Goal: Task Accomplishment & Management: Manage account settings

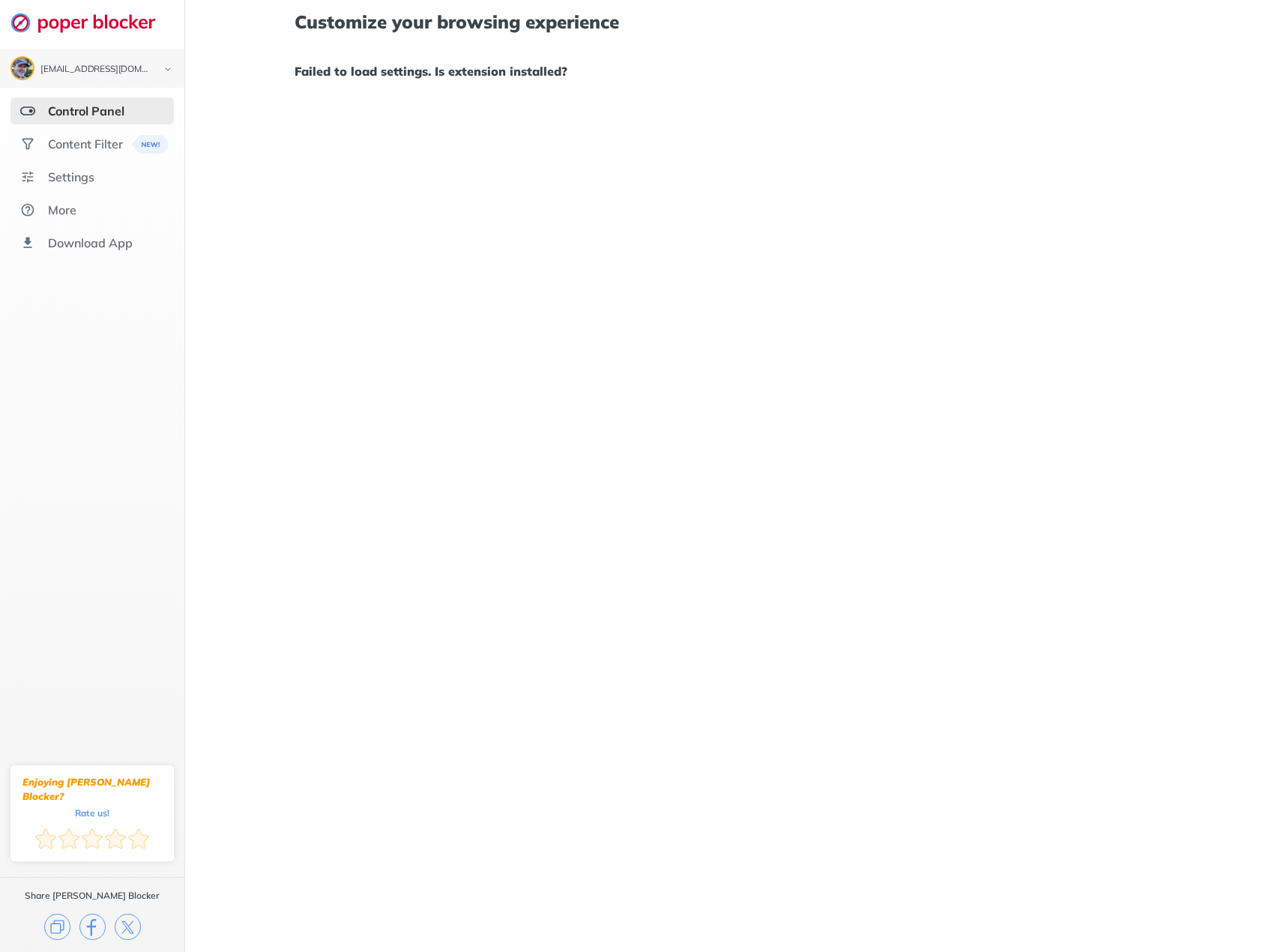
click at [57, 112] on div "Control Panel" at bounding box center [85, 111] width 77 height 15
click at [58, 143] on div "Content Filter" at bounding box center [84, 144] width 75 height 15
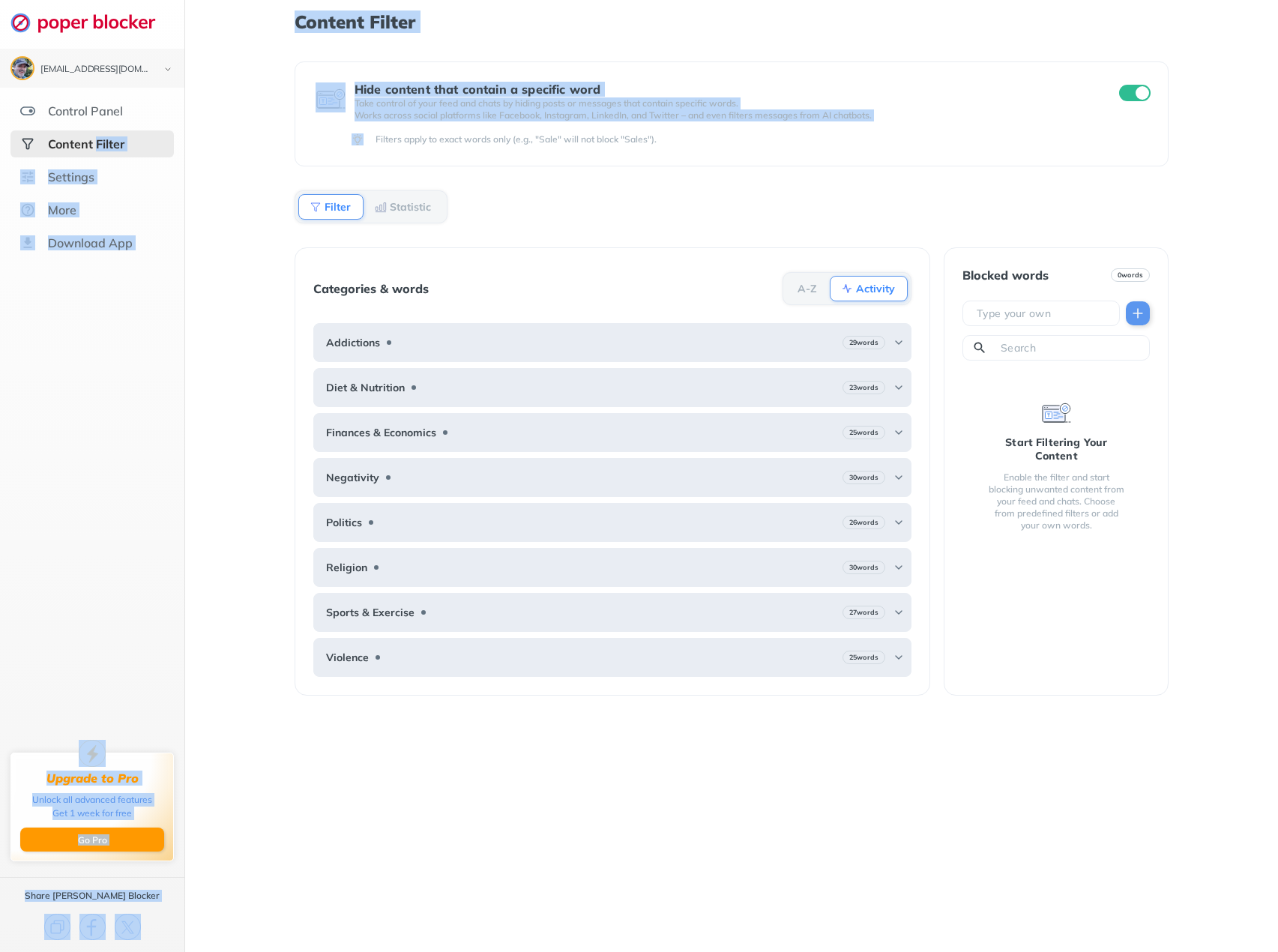
drag, startPoint x: 96, startPoint y: 147, endPoint x: 734, endPoint y: 62, distance: 643.6
click at [419, 107] on div "[EMAIL_ADDRESS][DOMAIN_NAME] Logout Control Panel Content Filter Settings More …" at bounding box center [639, 476] width 1278 height 952
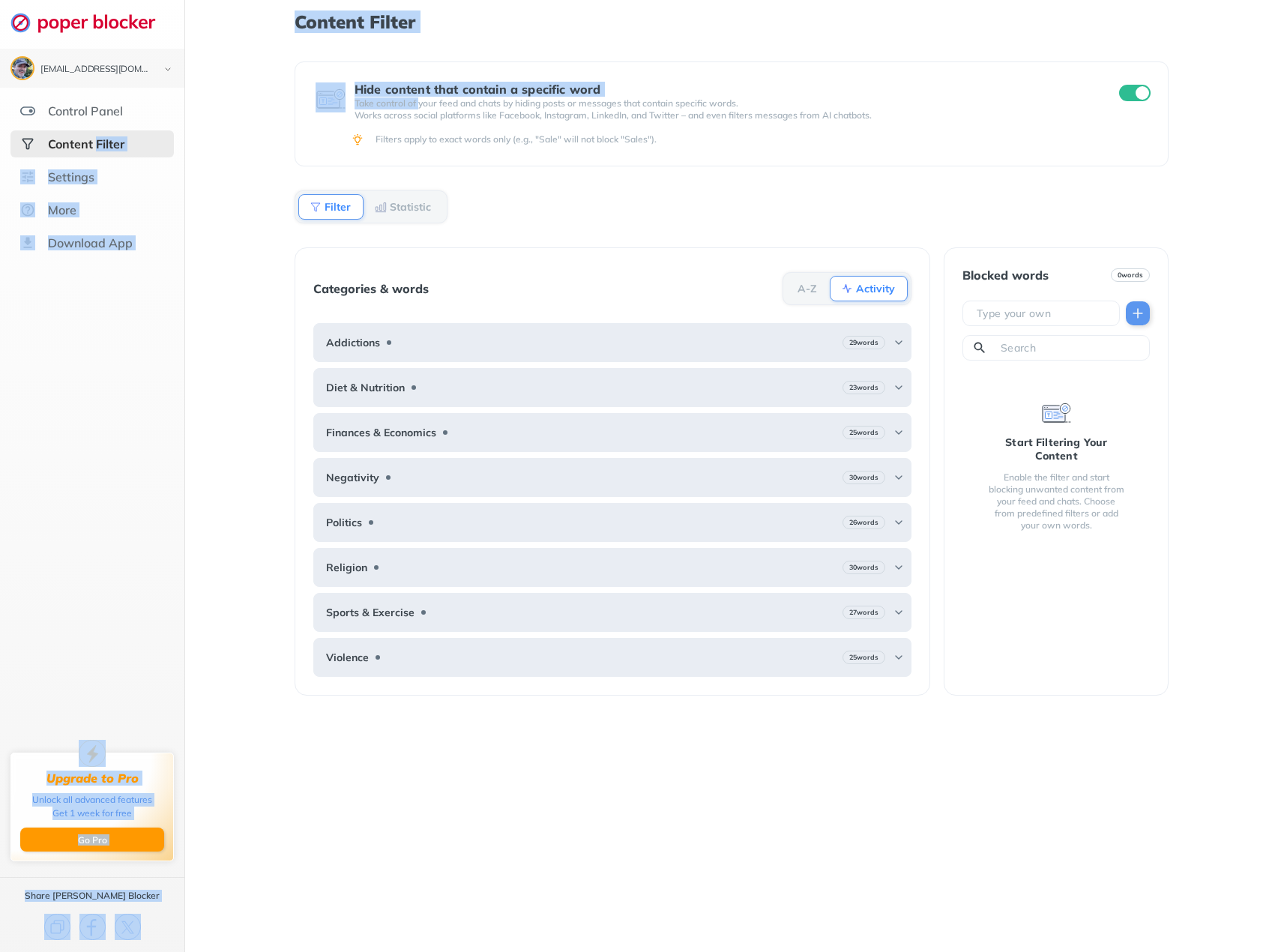
click at [1039, 34] on div "Content Filter Hide content that contain a specific word Take control of your f…" at bounding box center [732, 481] width 874 height 940
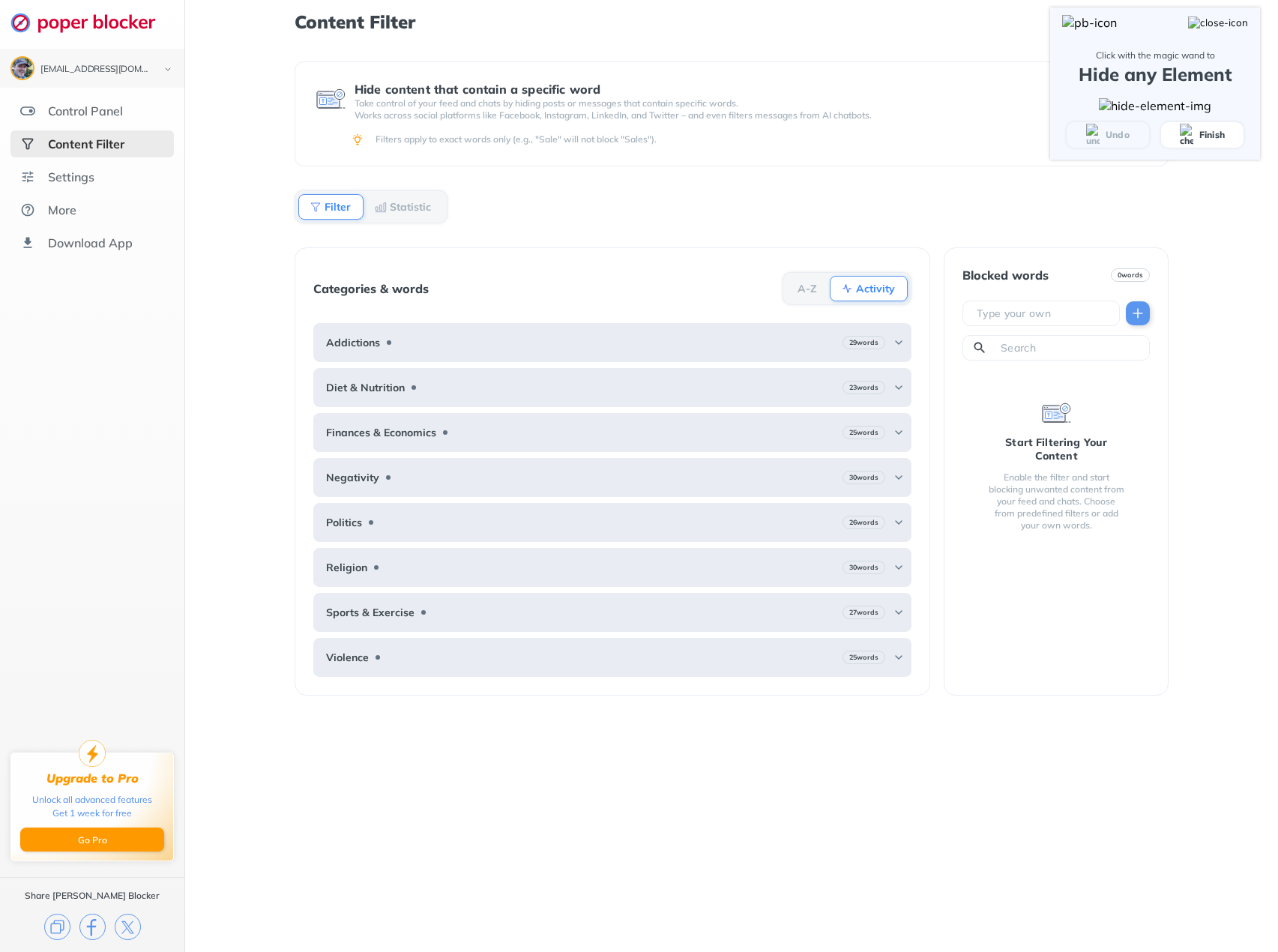
click at [1194, 147] on span "Finish" at bounding box center [1202, 134] width 45 height 22
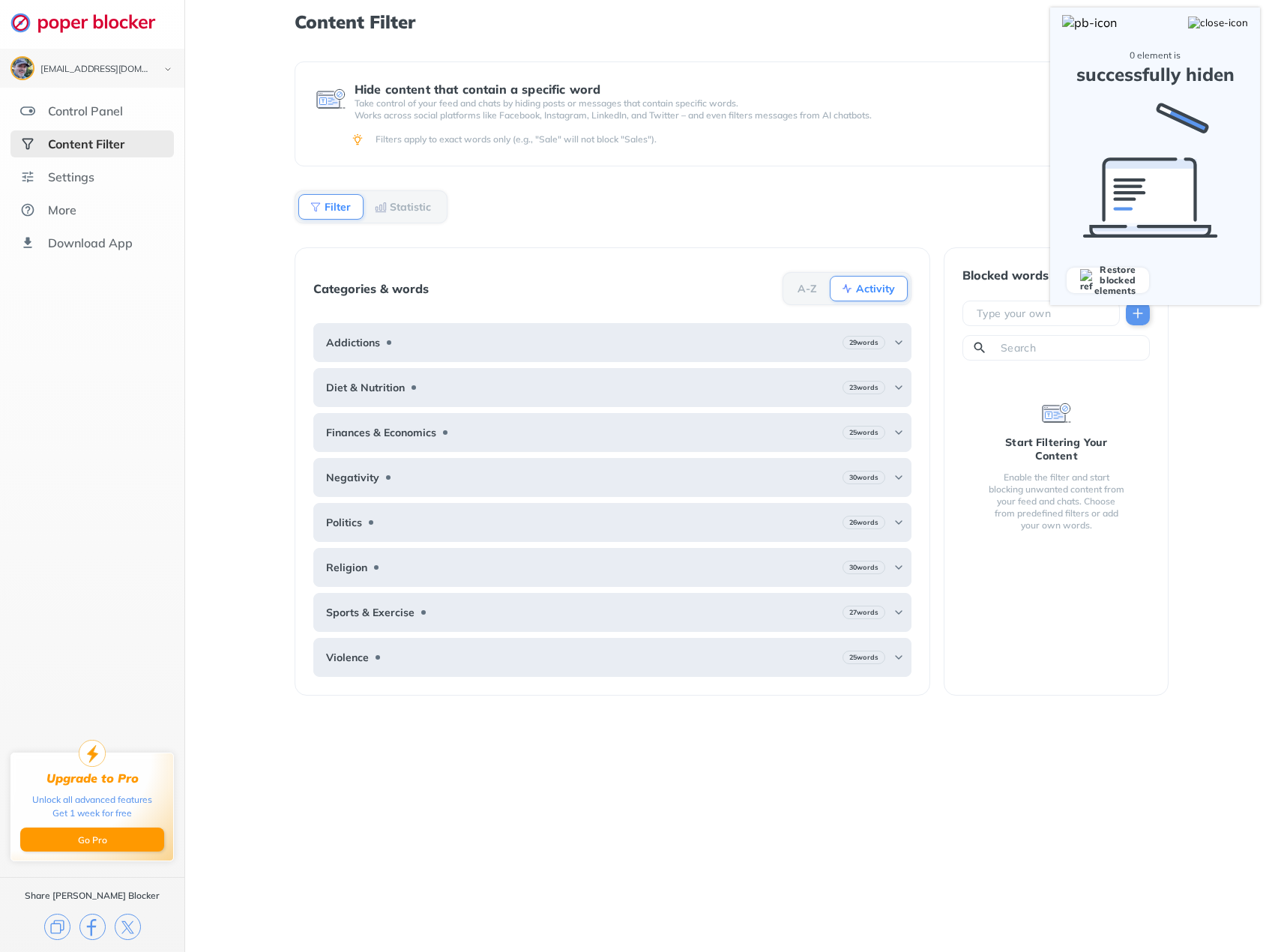
click at [1073, 26] on img at bounding box center [1089, 21] width 54 height 15
click at [1241, 21] on img at bounding box center [1218, 22] width 60 height 12
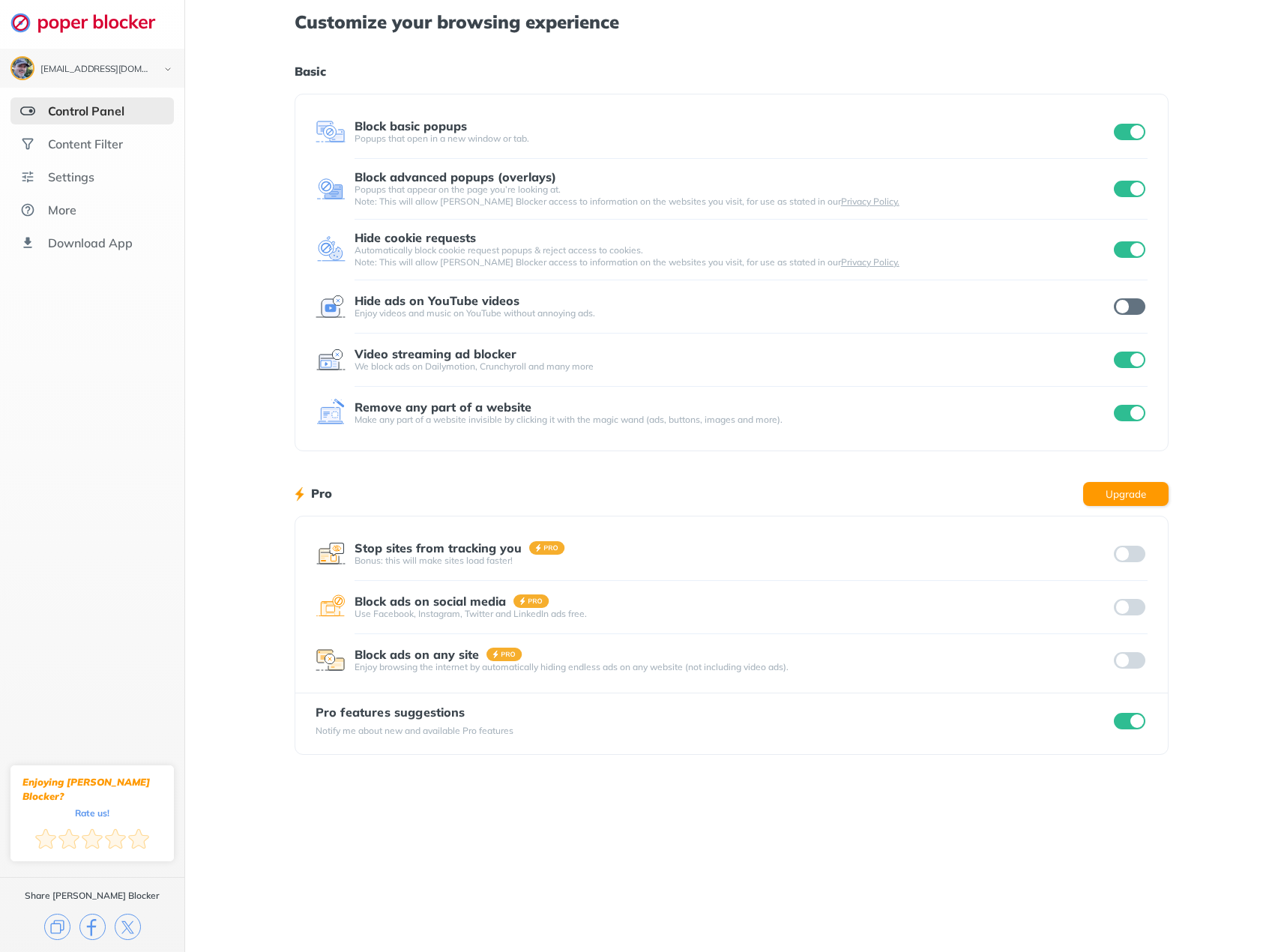
click at [1122, 132] on input "checkbox" at bounding box center [1130, 131] width 31 height 16
click at [1125, 181] on input "checkbox" at bounding box center [1130, 188] width 31 height 16
click at [1126, 248] on input "checkbox" at bounding box center [1130, 249] width 31 height 16
click at [1125, 357] on input "checkbox" at bounding box center [1130, 359] width 31 height 16
click at [1125, 410] on input "checkbox" at bounding box center [1130, 412] width 31 height 16
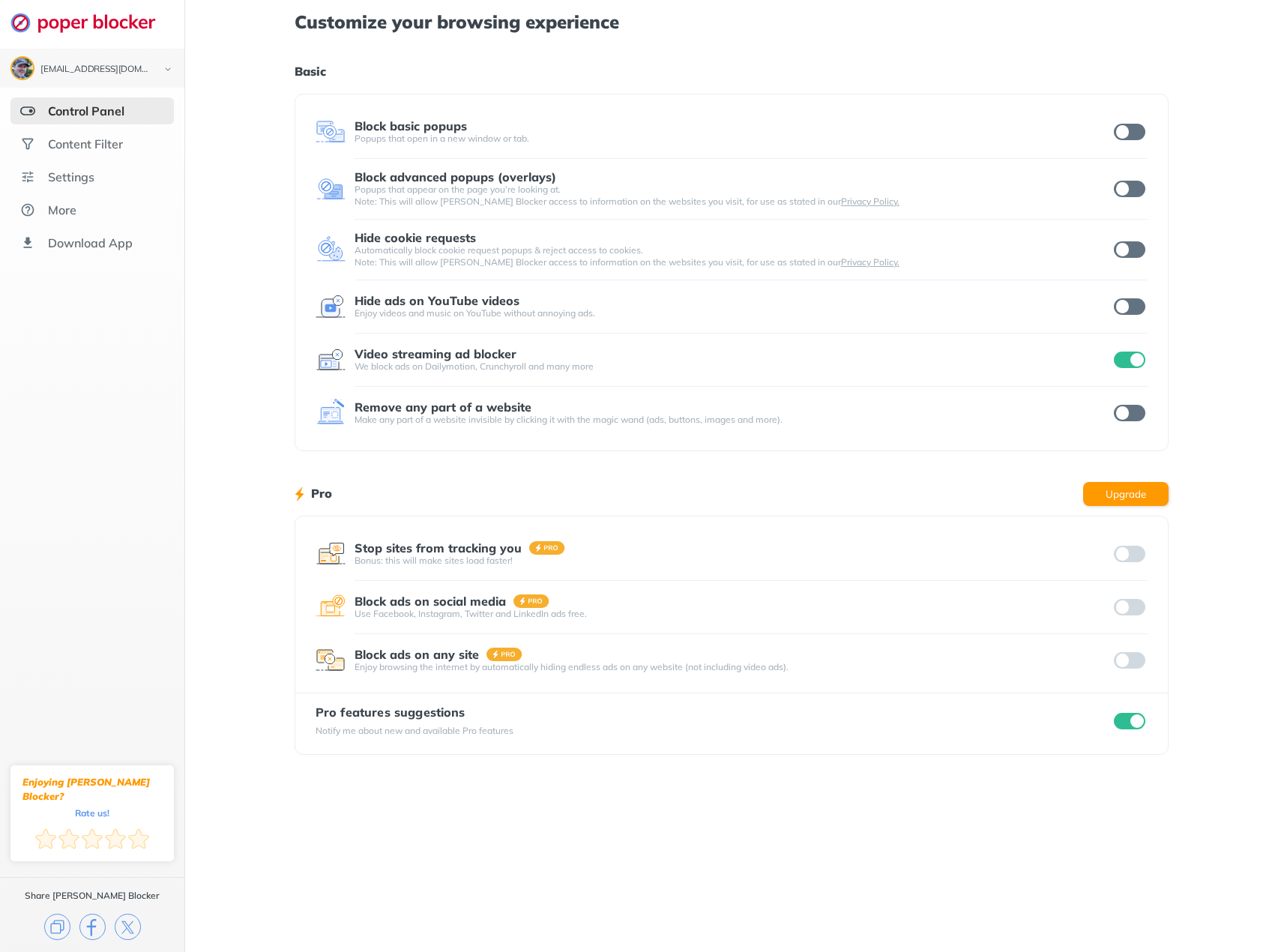
click at [1121, 379] on div "[EMAIL_ADDRESS][DOMAIN_NAME] Logout Control Panel Content Filter Settings More …" at bounding box center [639, 476] width 1278 height 952
click at [1128, 357] on input "checkbox" at bounding box center [1130, 359] width 31 height 16
click at [1125, 719] on input "checkbox" at bounding box center [1130, 721] width 31 height 16
